Goal: Task Accomplishment & Management: Manage account settings

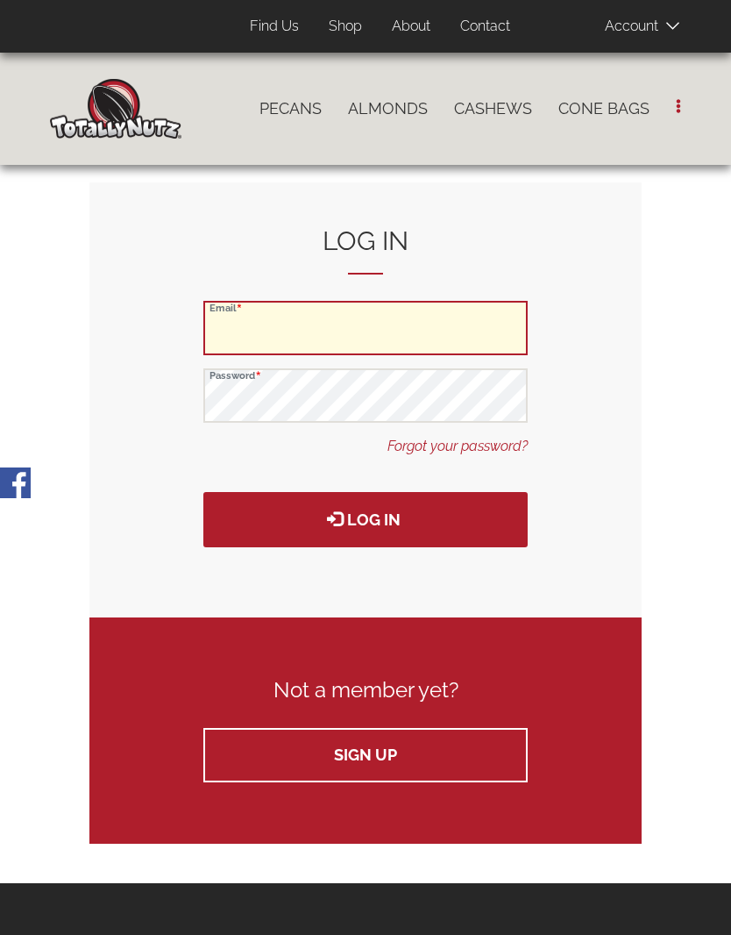
type input "[EMAIL_ADDRESS][DOMAIN_NAME]"
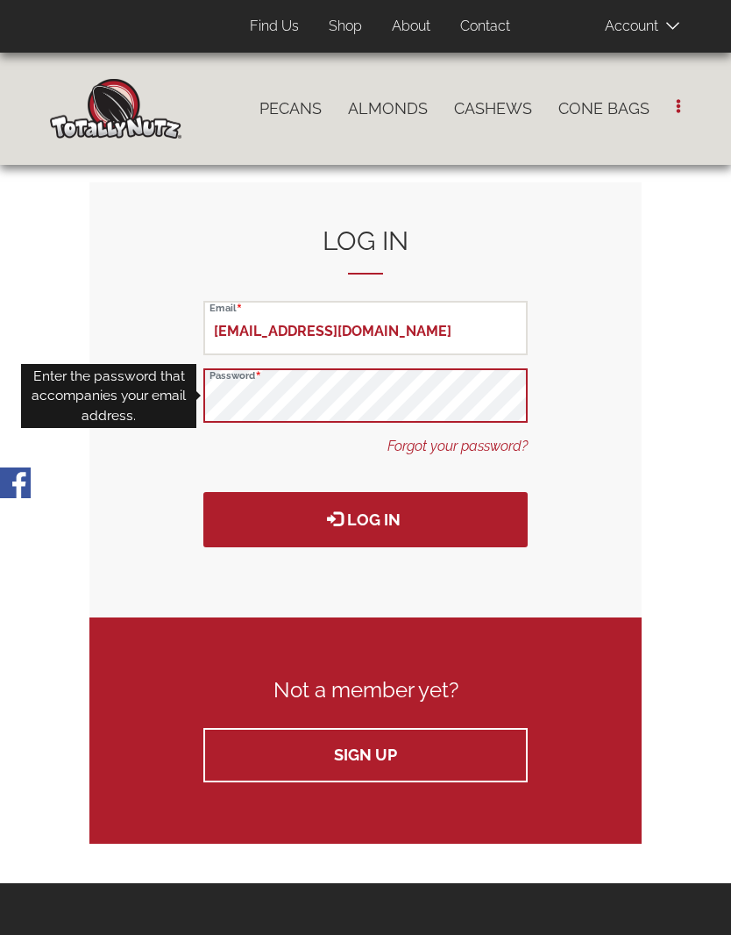
click at [366, 518] on button "Log in" at bounding box center [365, 519] width 324 height 55
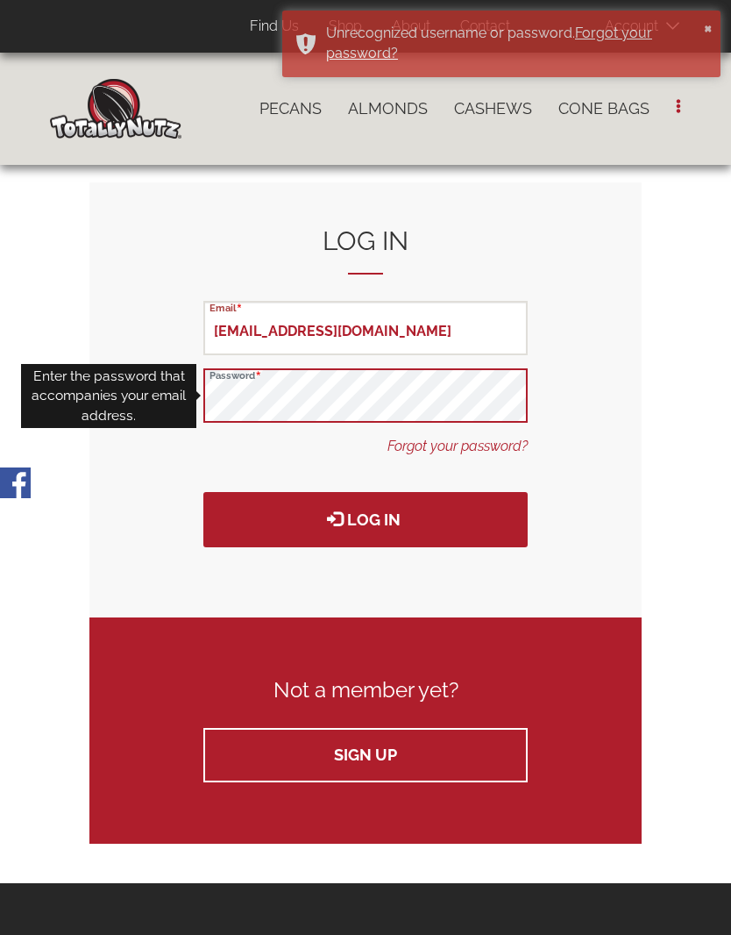
click at [366, 518] on button "Log in" at bounding box center [365, 519] width 324 height 55
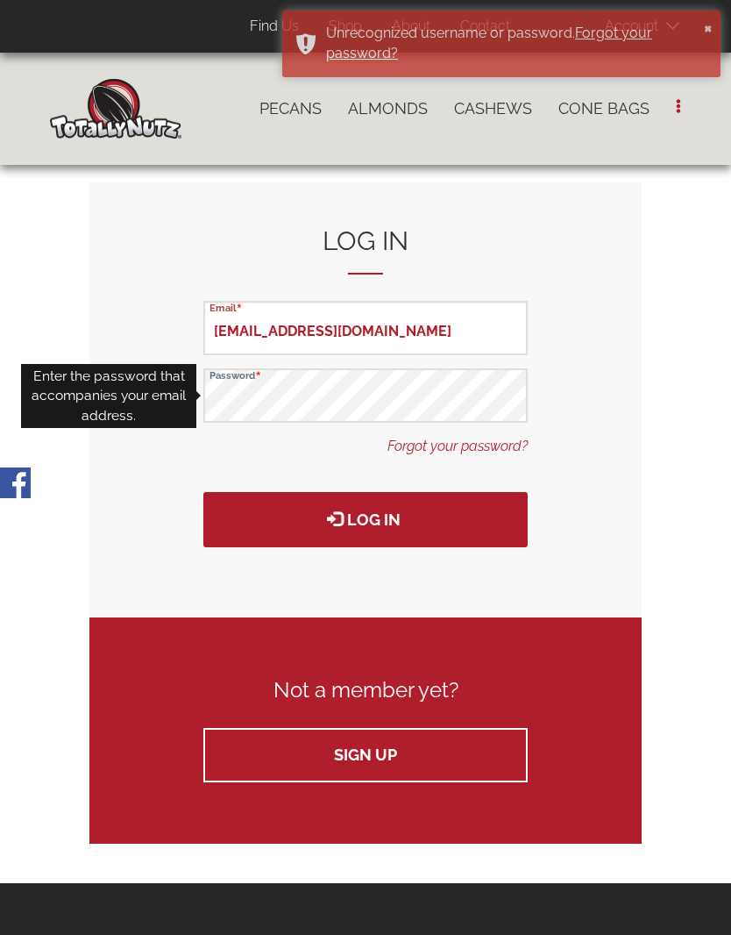
click at [441, 516] on button "Log in" at bounding box center [365, 519] width 324 height 55
